Goal: Contribute content: Add original content to the website for others to see

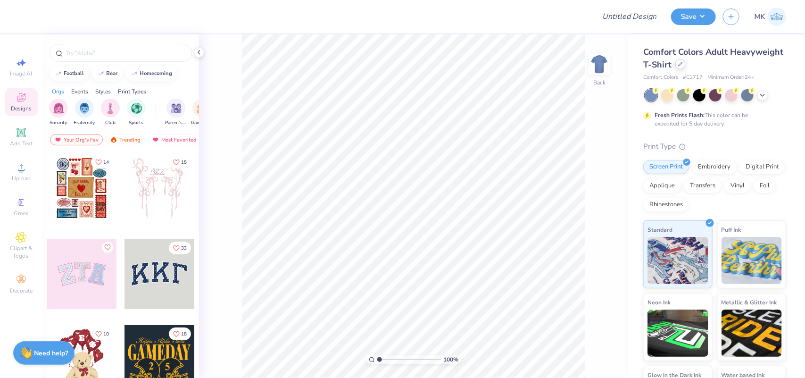
click at [683, 65] on icon at bounding box center [680, 64] width 5 height 5
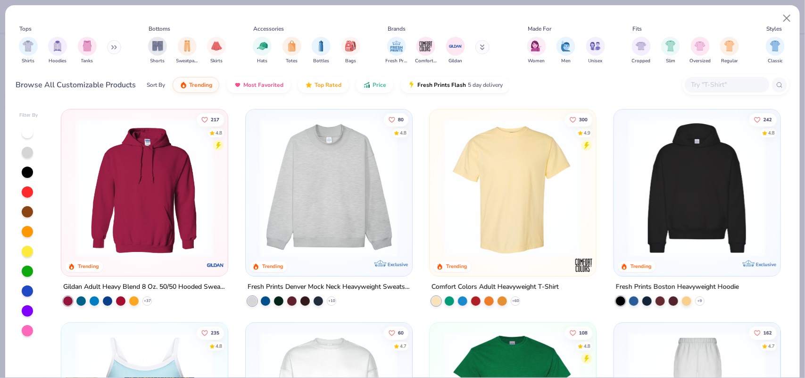
click at [114, 48] on icon at bounding box center [114, 47] width 6 height 5
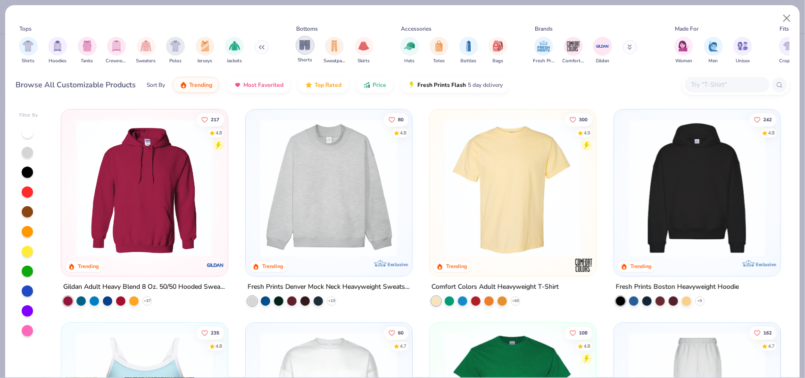
click at [304, 45] on img "filter for Shorts" at bounding box center [304, 45] width 11 height 11
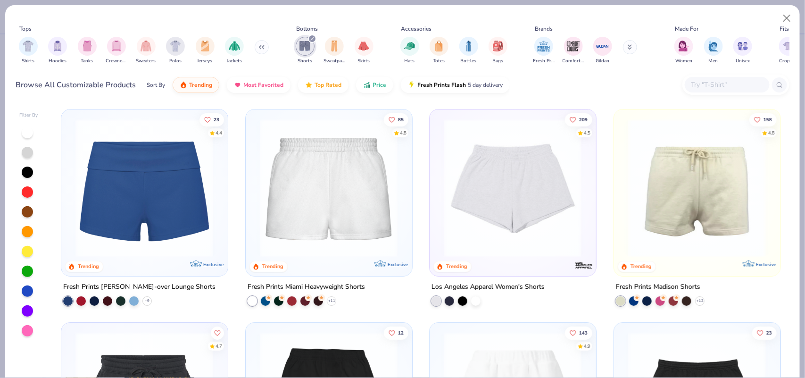
click at [345, 185] on img at bounding box center [328, 188] width 147 height 138
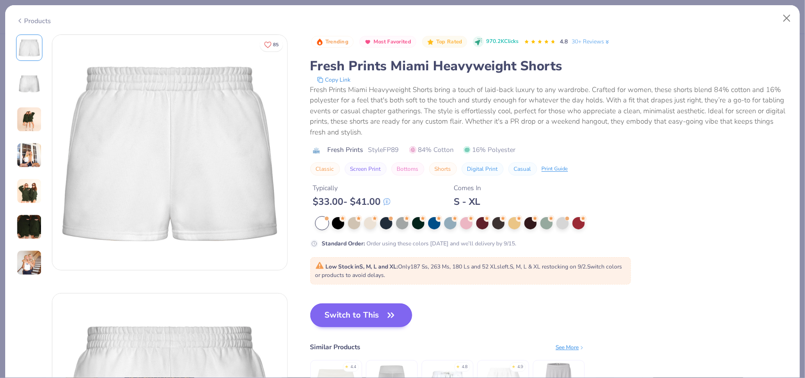
click at [343, 272] on span "Low Stock in S, M, L and XL : Only 187 Ss, 263 Ms, 180 Ls and 52 XLs left. S, M…" at bounding box center [468, 271] width 307 height 16
click at [366, 314] on button "Switch to This" at bounding box center [361, 315] width 102 height 24
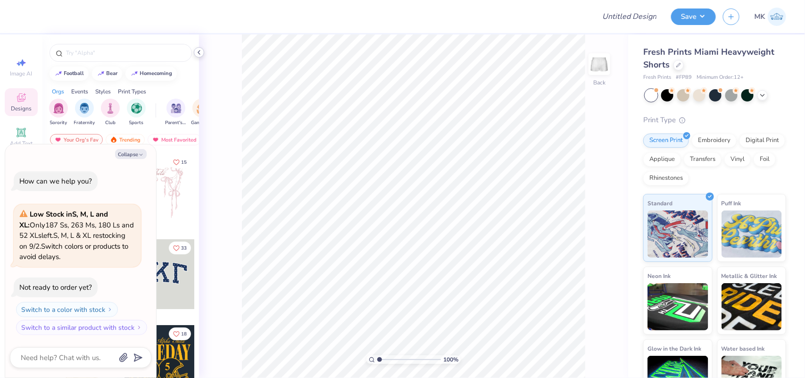
click at [200, 52] on icon at bounding box center [199, 53] width 8 height 8
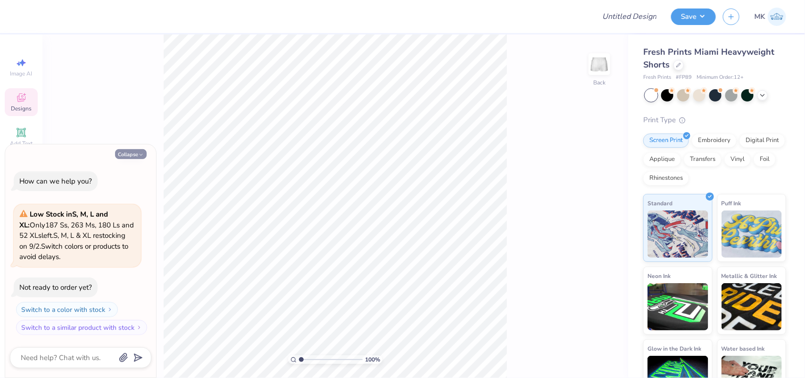
click at [140, 149] on button "Collapse" at bounding box center [131, 154] width 32 height 10
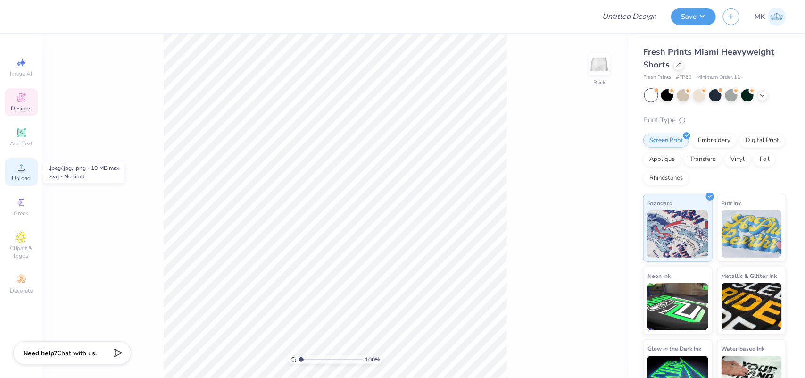
click at [24, 166] on icon at bounding box center [21, 167] width 11 height 11
click at [17, 173] on icon at bounding box center [21, 167] width 11 height 11
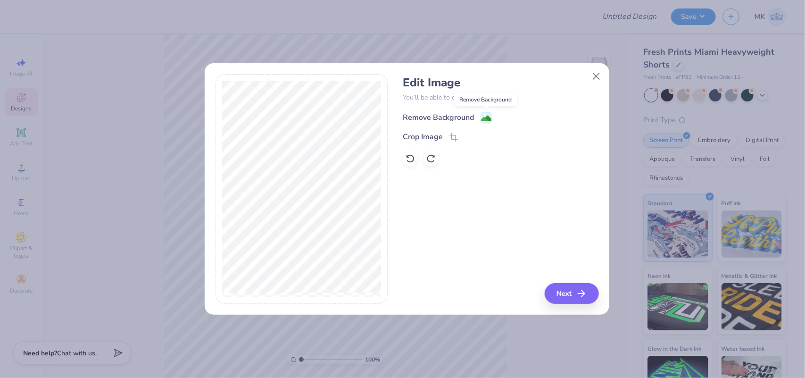
click at [482, 118] on image at bounding box center [486, 118] width 10 height 10
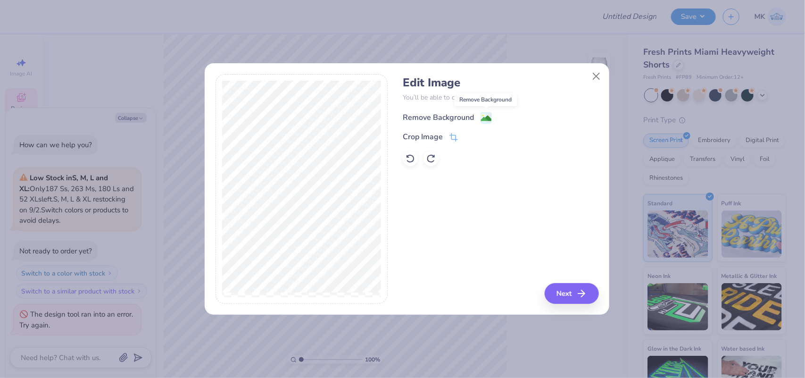
click at [487, 118] on image at bounding box center [486, 118] width 10 height 10
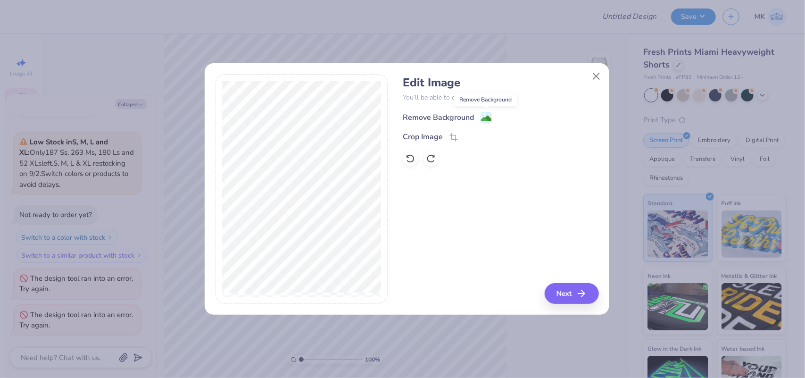
click at [487, 118] on image at bounding box center [486, 118] width 10 height 10
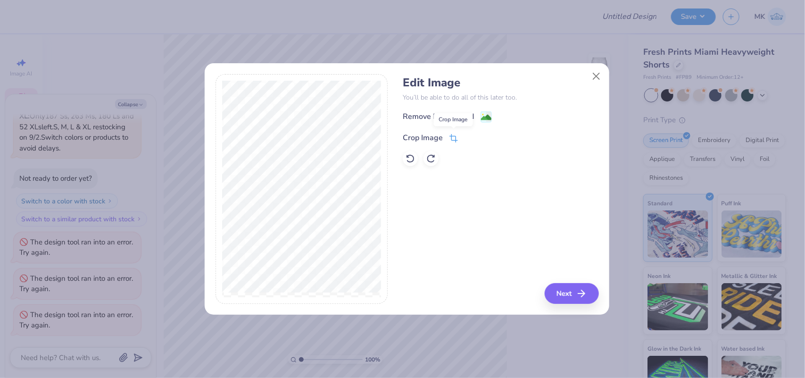
click at [451, 140] on icon at bounding box center [453, 138] width 8 height 8
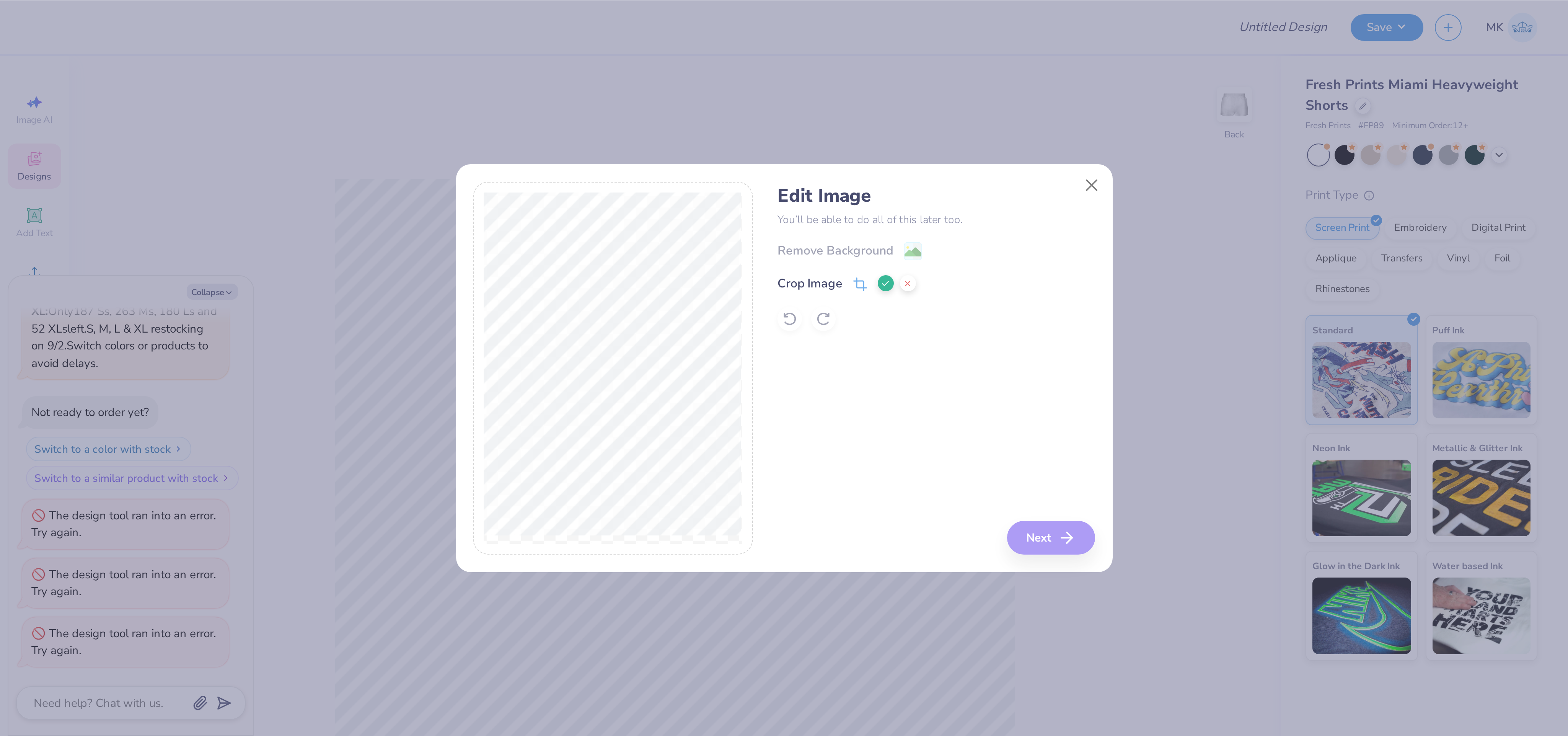
scroll to position [48, 0]
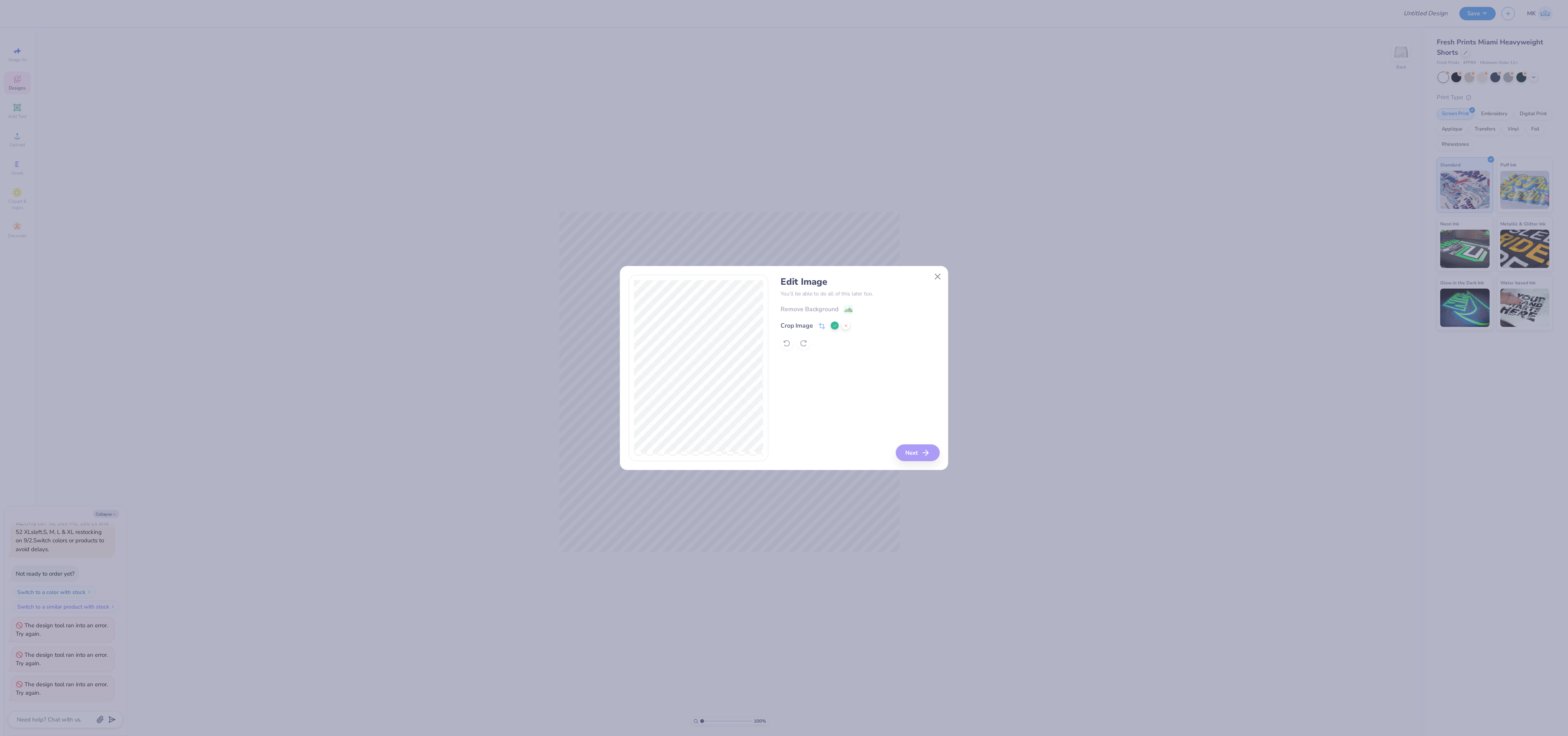
drag, startPoint x: 601, startPoint y: 549, endPoint x: 617, endPoint y: 518, distance: 34.9
click at [617, 306] on div "Edit Image You’ll be able to do all of this later too. Remove Background Crop I…" at bounding box center [784, 368] width 1568 height 736
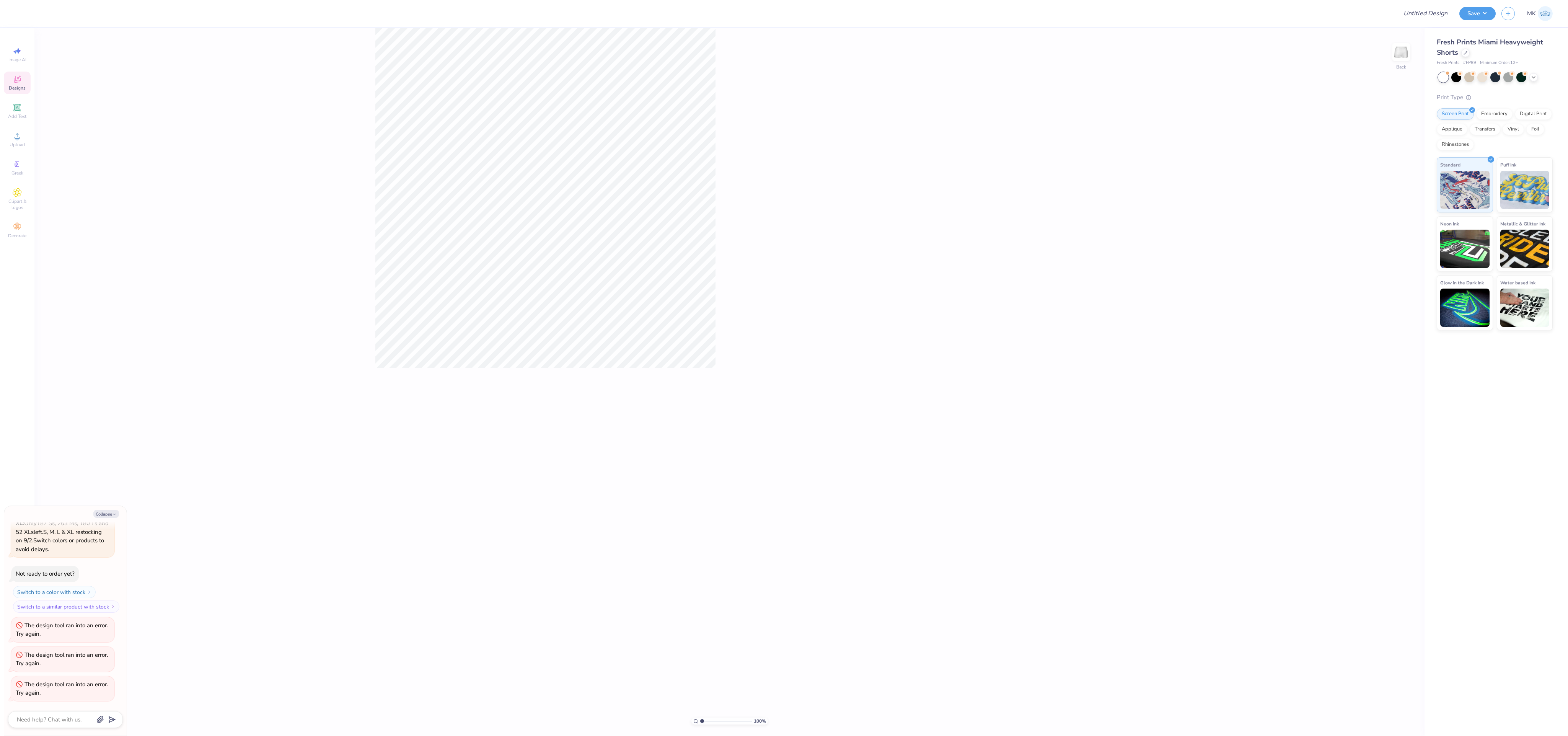
type textarea "x"
type input "1.35006142461475"
type textarea "x"
type input "1.35006142461475"
type textarea "x"
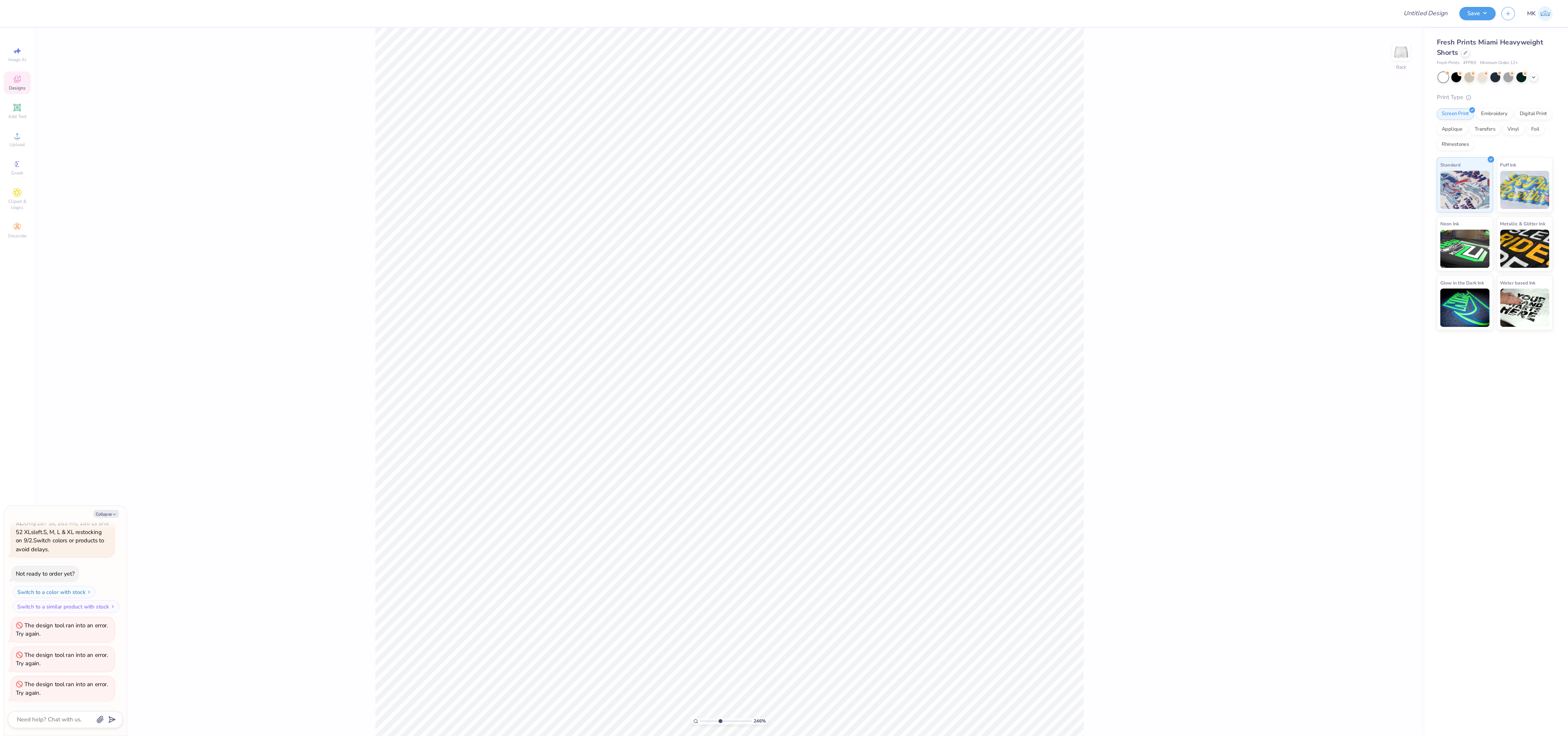
scroll to position [72, 0]
type input "1"
click at [63, 230] on div "How can we help you? Low Stock in S, M, L and XL : Only 187 Ss, 263 Ms, 180 Ls …" at bounding box center [49, 426] width 86 height 211
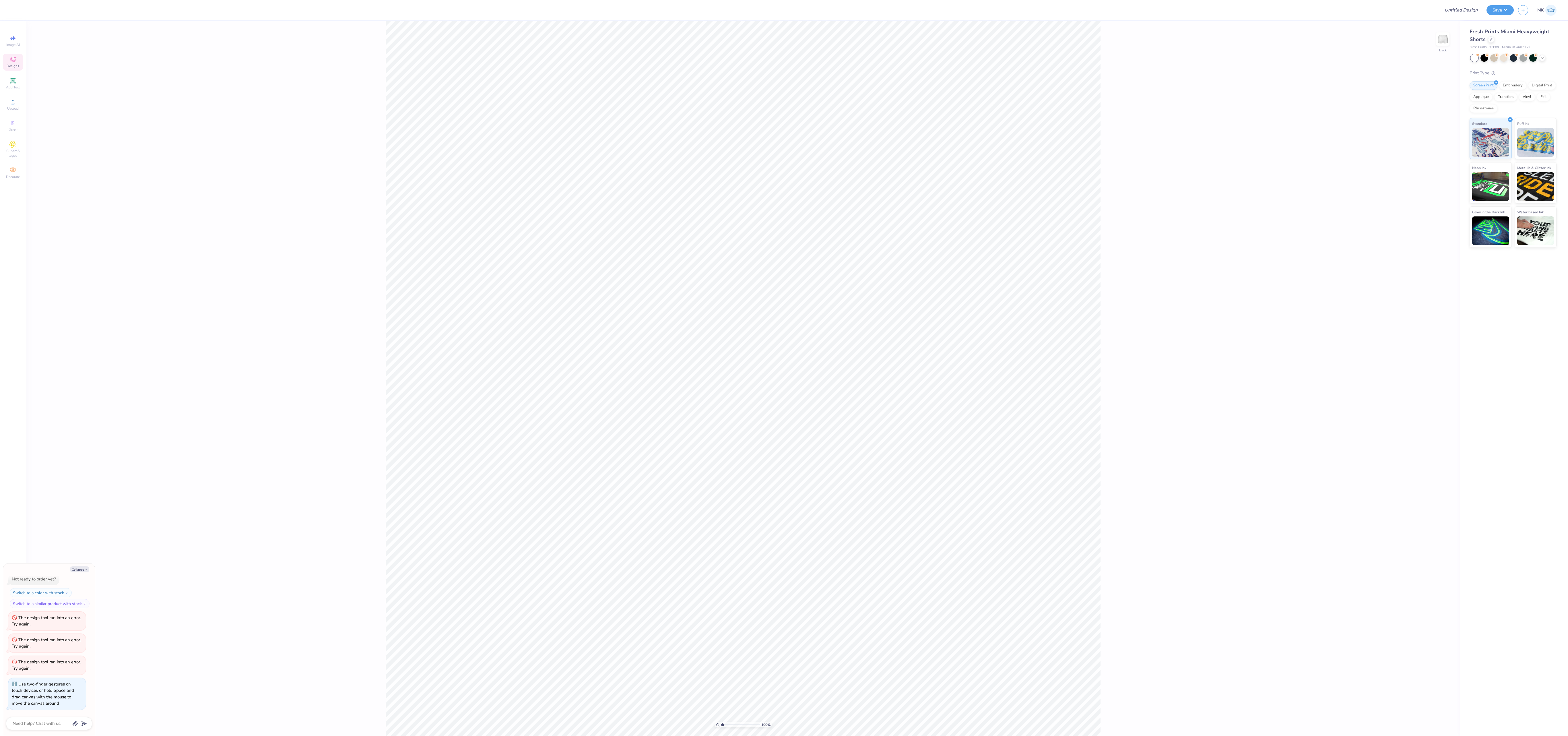
click at [10, 65] on span "Designs" at bounding box center [13, 66] width 13 height 5
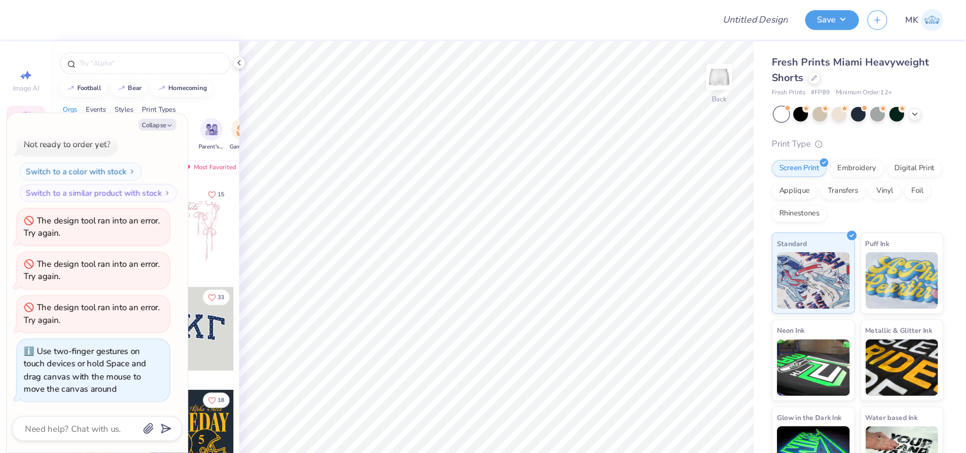
scroll to position [116, 0]
click at [128, 106] on button "Collapse" at bounding box center [131, 104] width 32 height 10
type textarea "x"
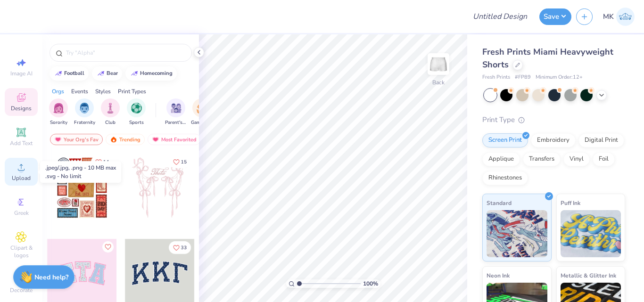
click at [25, 172] on div "Upload" at bounding box center [21, 172] width 33 height 28
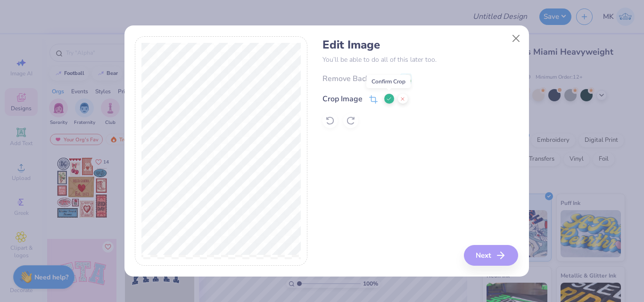
click at [388, 99] on icon at bounding box center [389, 99] width 6 height 6
click at [372, 99] on icon at bounding box center [373, 102] width 6 height 6
click at [388, 99] on icon at bounding box center [389, 99] width 6 height 6
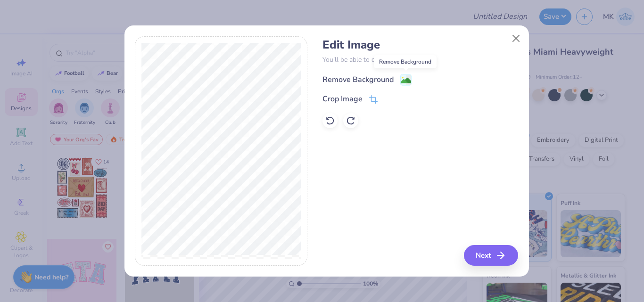
click at [408, 79] on image at bounding box center [406, 80] width 10 height 10
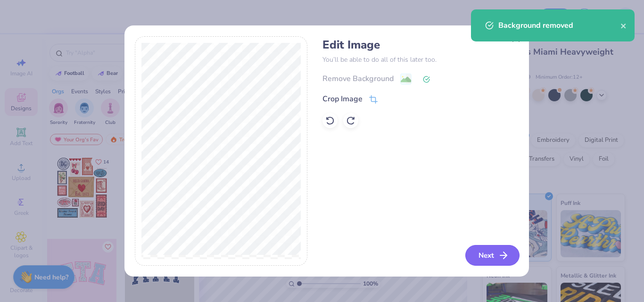
click at [497, 259] on button "Next" at bounding box center [492, 255] width 54 height 21
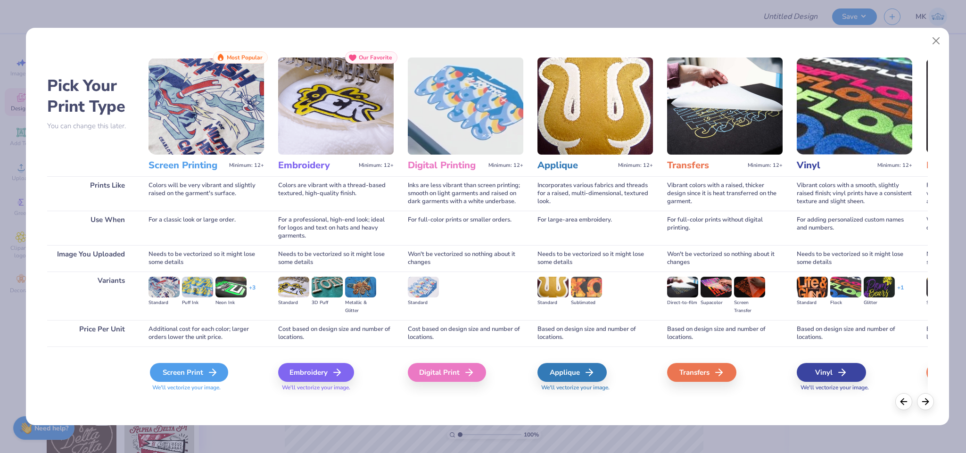
click at [208, 371] on icon at bounding box center [212, 372] width 11 height 11
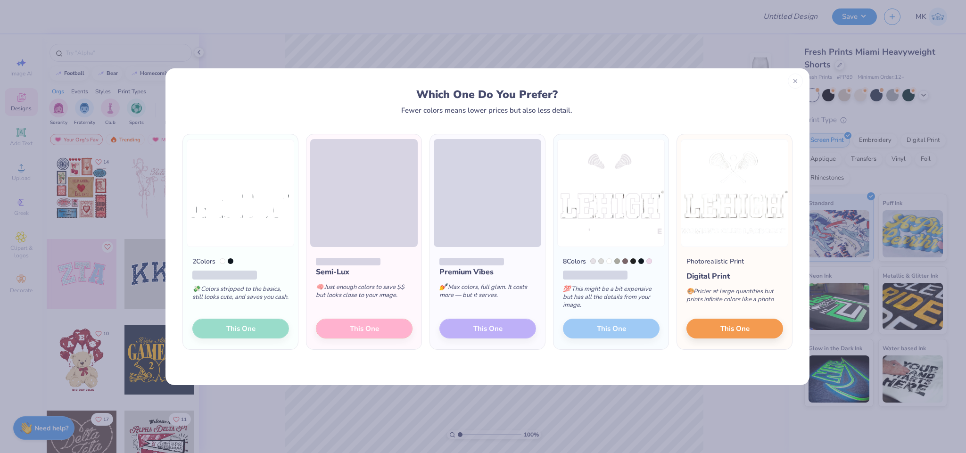
click at [239, 331] on div "2 Colors 💸 Colors stripped to the basics, still looks cute, and saves you cash.…" at bounding box center [240, 298] width 115 height 103
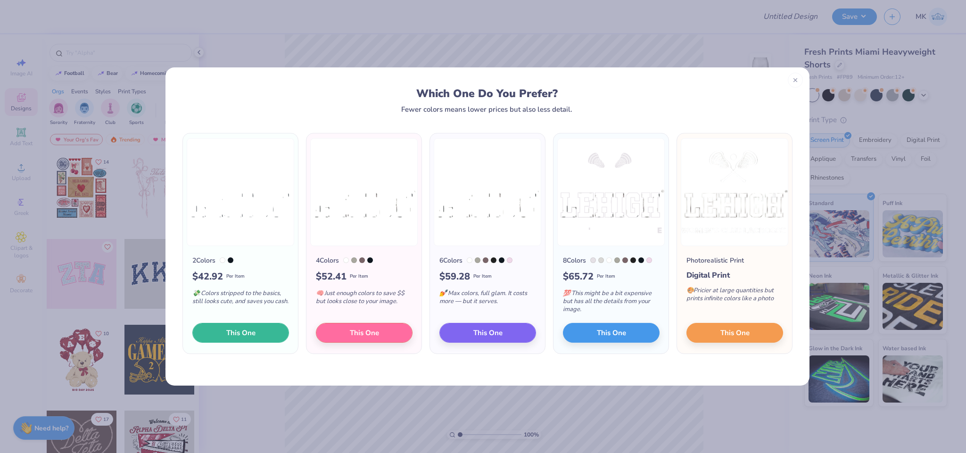
click at [239, 331] on span "This One" at bounding box center [240, 332] width 29 height 11
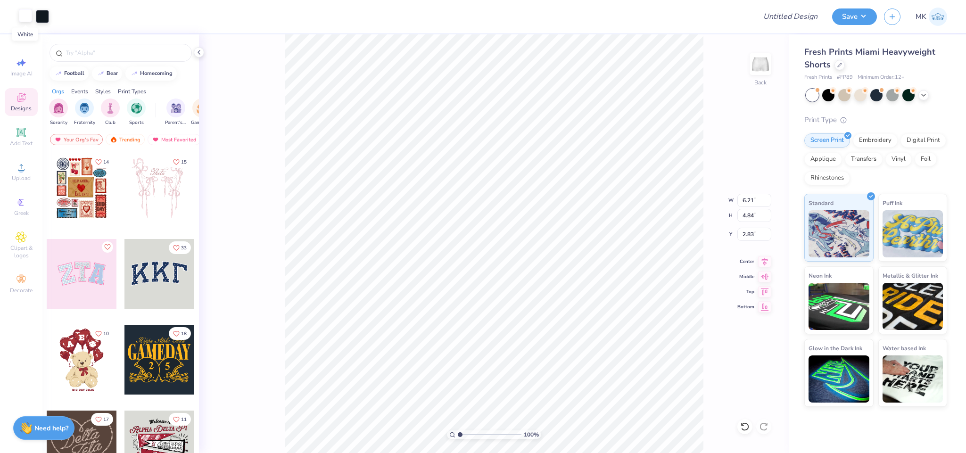
click at [23, 16] on div at bounding box center [25, 15] width 13 height 13
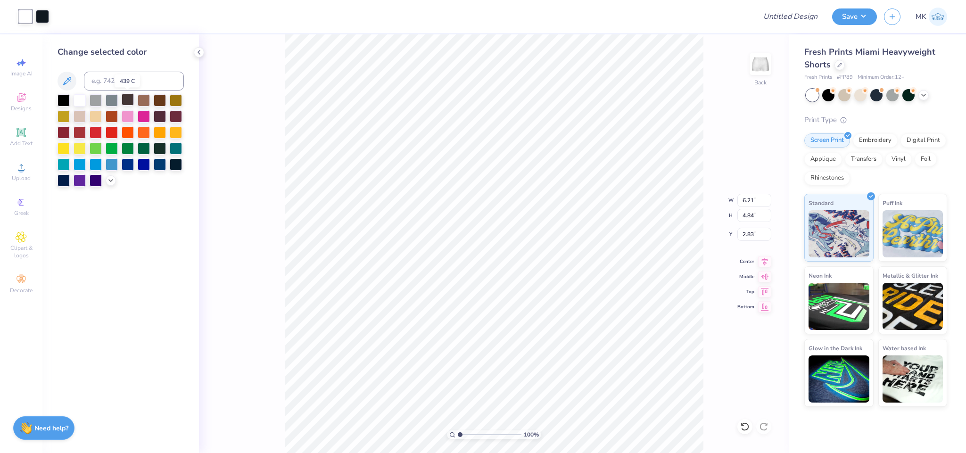
click at [129, 99] on div at bounding box center [128, 99] width 12 height 12
click at [47, 20] on div at bounding box center [42, 15] width 13 height 13
click at [126, 102] on div at bounding box center [128, 99] width 12 height 12
click at [43, 17] on div at bounding box center [42, 15] width 13 height 13
click at [129, 95] on div at bounding box center [128, 99] width 12 height 12
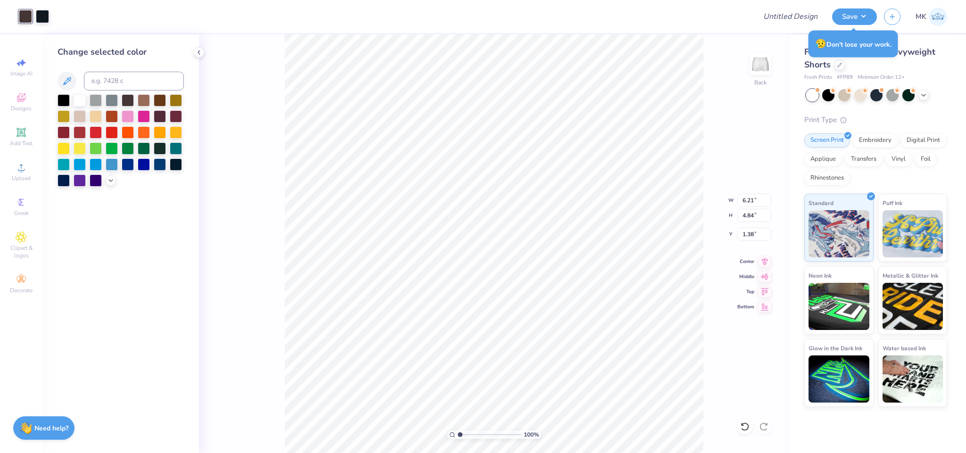
type input "1.38"
type input "3.50"
type input "2.73"
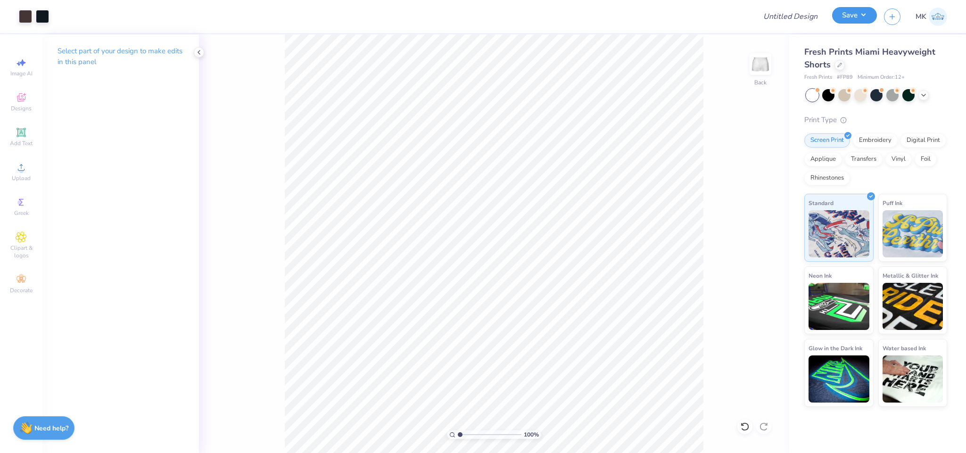
click at [804, 17] on button "Save" at bounding box center [854, 15] width 45 height 17
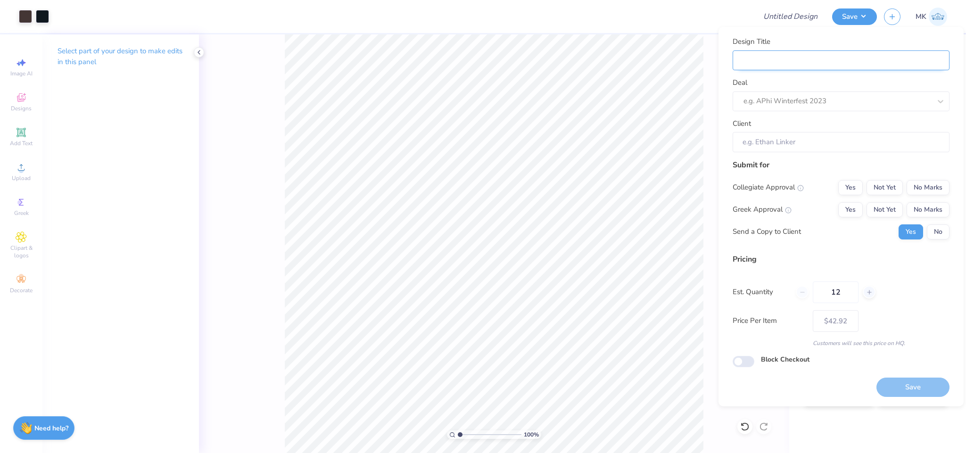
click at [764, 60] on input "Design Title" at bounding box center [841, 60] width 217 height 20
paste input "Women's Club Lacrosse"
type input "Women's Club Lacrosse"
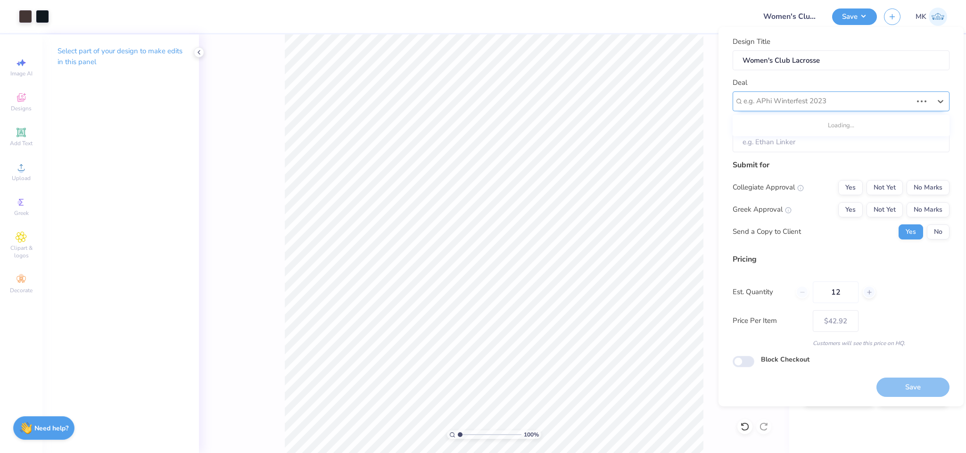
click at [763, 104] on div at bounding box center [827, 101] width 169 height 13
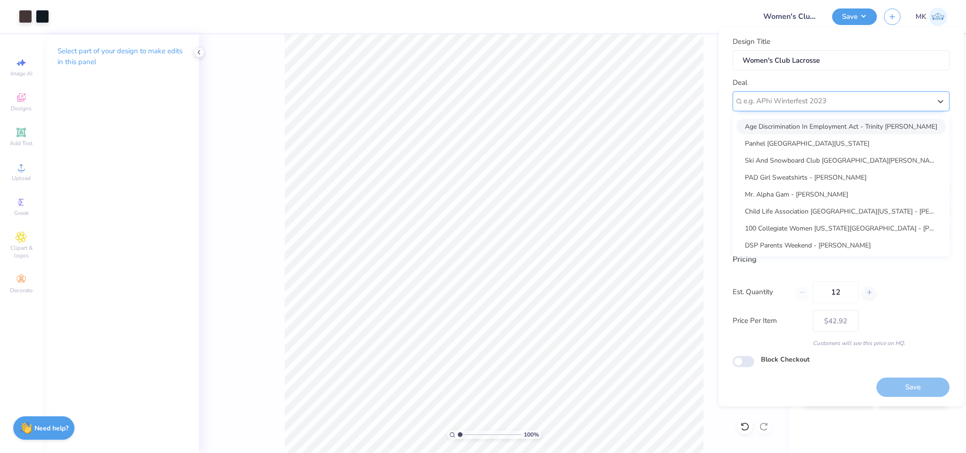
paste input "Women's Club Lacrosse"
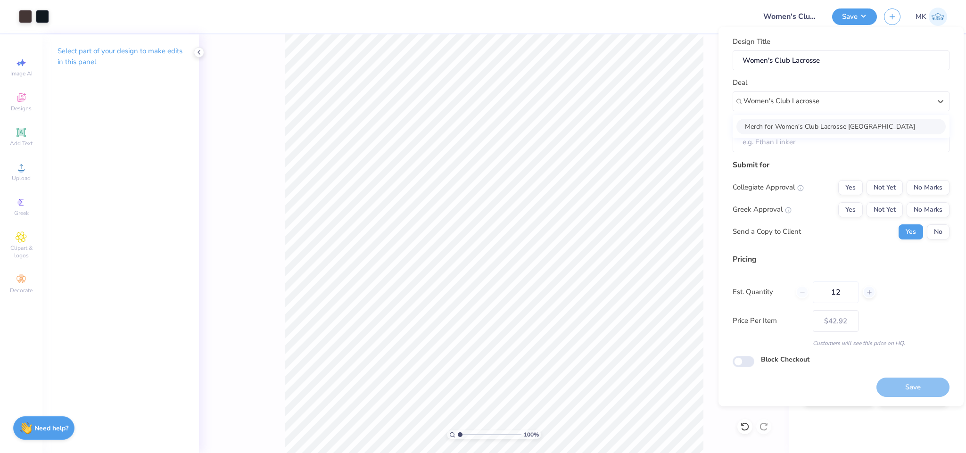
click at [795, 124] on div "Merch for Women's Club Lacrosse [GEOGRAPHIC_DATA]" at bounding box center [840, 127] width 209 height 16
type input "Women's Club Lacrosse"
type input "[PERSON_NAME] [PERSON_NAME]"
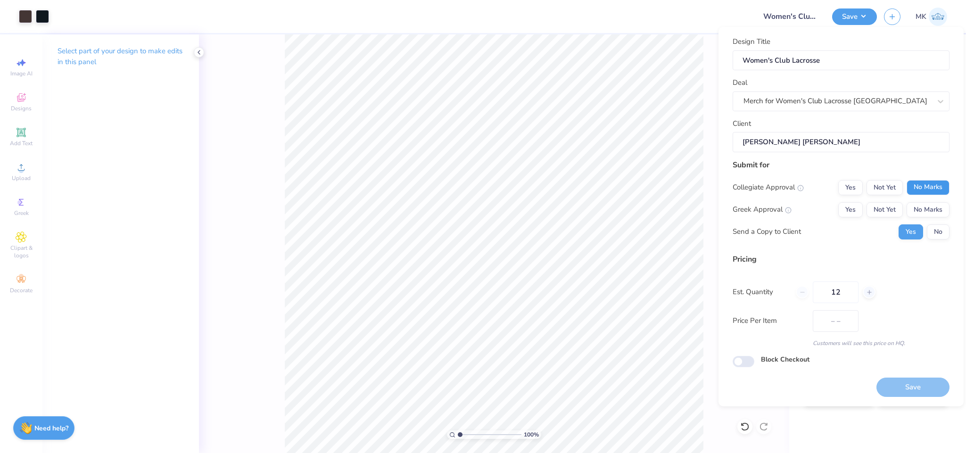
click at [804, 191] on button "No Marks" at bounding box center [928, 187] width 43 height 15
click at [804, 206] on button "No Marks" at bounding box center [928, 209] width 43 height 15
click at [804, 232] on button "No" at bounding box center [938, 231] width 23 height 15
click at [804, 377] on button "Save" at bounding box center [912, 387] width 73 height 19
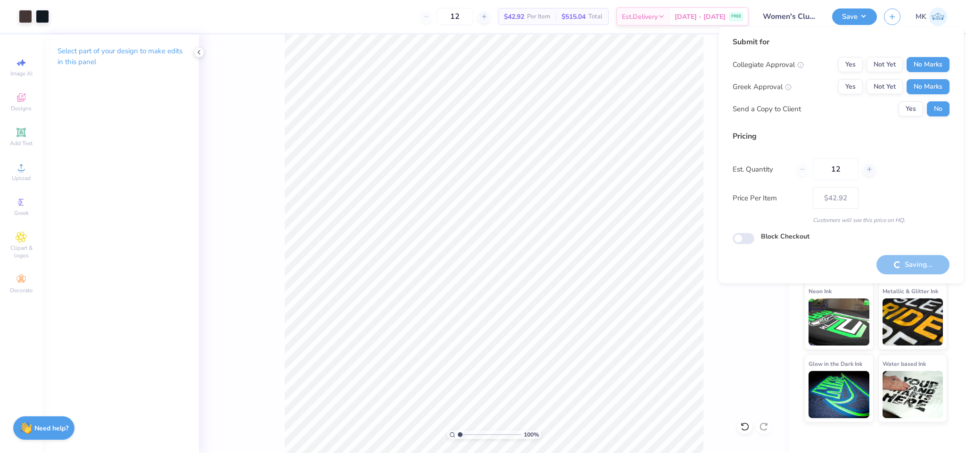
type input "– –"
